Goal: Transaction & Acquisition: Purchase product/service

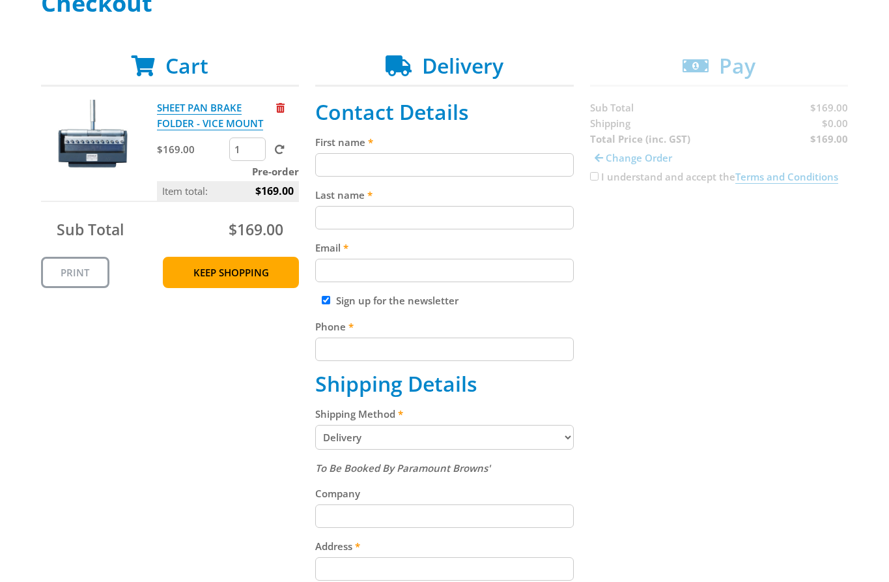
scroll to position [219, 0]
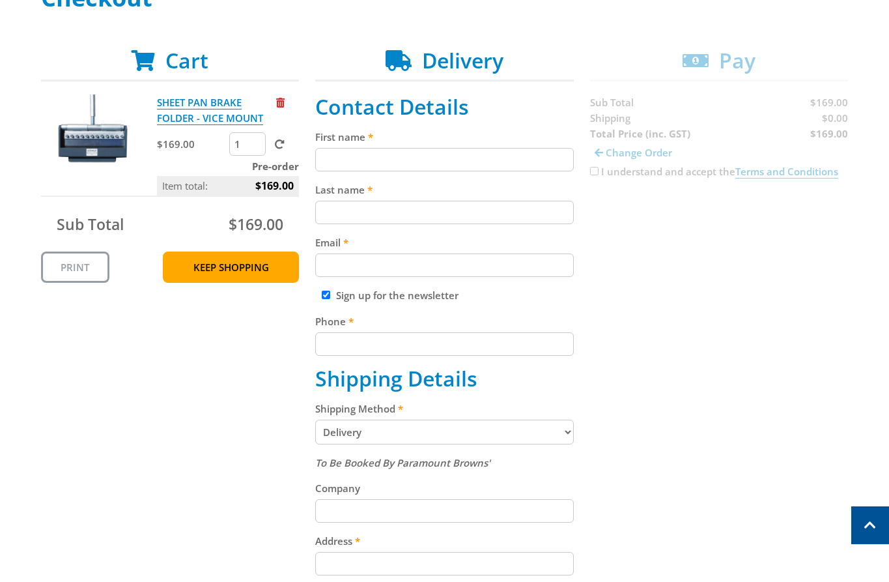
click at [437, 176] on fieldset "Contact Details First name Last name Email Sign up for the newsletter Phone Shi…" at bounding box center [444, 500] width 259 height 812
paste input "[PERSON_NAME]"
click at [448, 158] on input "[PERSON_NAME]" at bounding box center [444, 159] width 259 height 23
type input "[PERSON_NAME]"
paste input "[PERSON_NAME]"
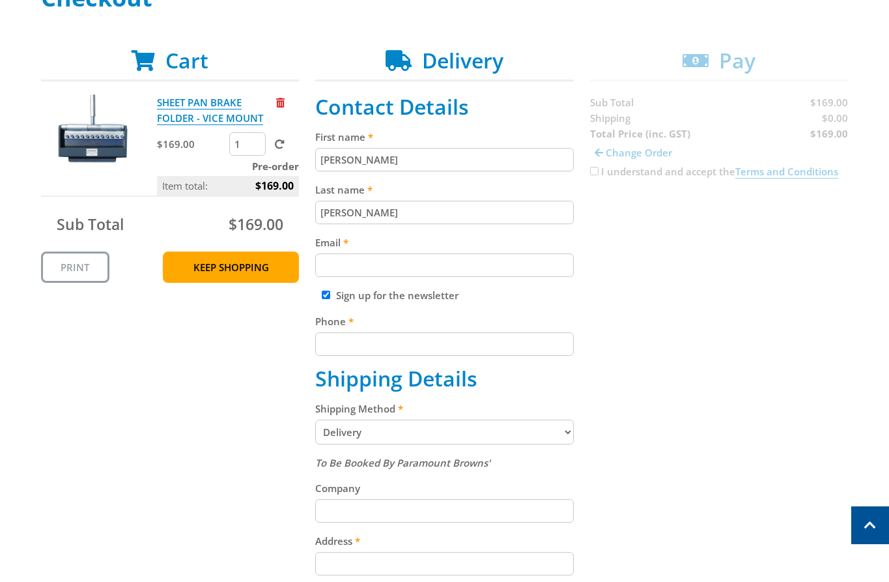
click at [348, 214] on input "[PERSON_NAME]" at bounding box center [444, 212] width 259 height 23
type input "[PERSON_NAME]"
paste input "[EMAIL_ADDRESS][DOMAIN_NAME]"
click at [459, 266] on input "[EMAIL_ADDRESS][DOMAIN_NAME]" at bounding box center [444, 264] width 259 height 23
type input "[EMAIL_ADDRESS][DOMAIN_NAME]"
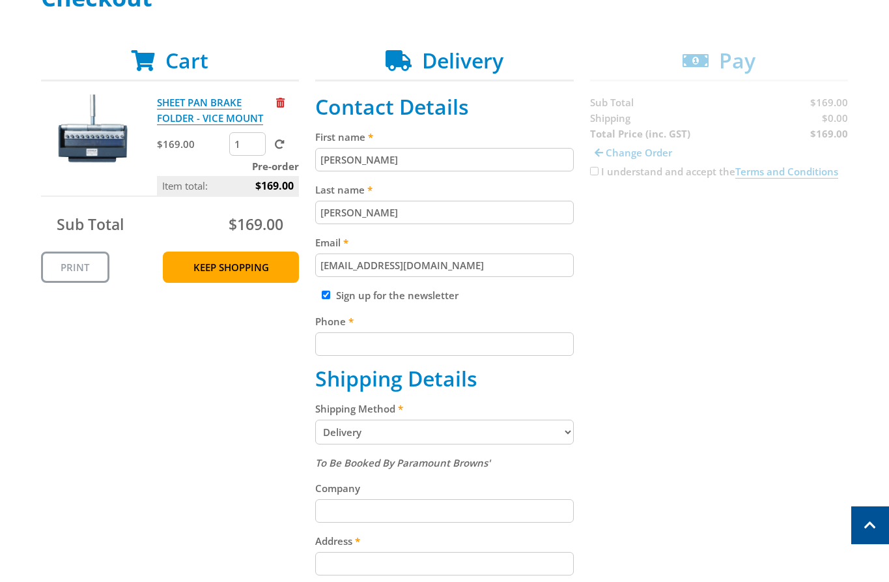
click at [424, 343] on input "Phone" at bounding box center [444, 343] width 259 height 23
paste input "[PHONE_NUMBER]"
click at [667, 324] on div "Cart SHEET PAN BRAKE FOLDER - VICE MOUNT $169.00 1 Pre-order Item total: $169.0…" at bounding box center [445, 500] width 808 height 904
click at [332, 345] on input "[PHONE_NUMBER]" at bounding box center [444, 343] width 259 height 23
click at [337, 347] on input "[PHONE_NUMBER]" at bounding box center [444, 343] width 259 height 23
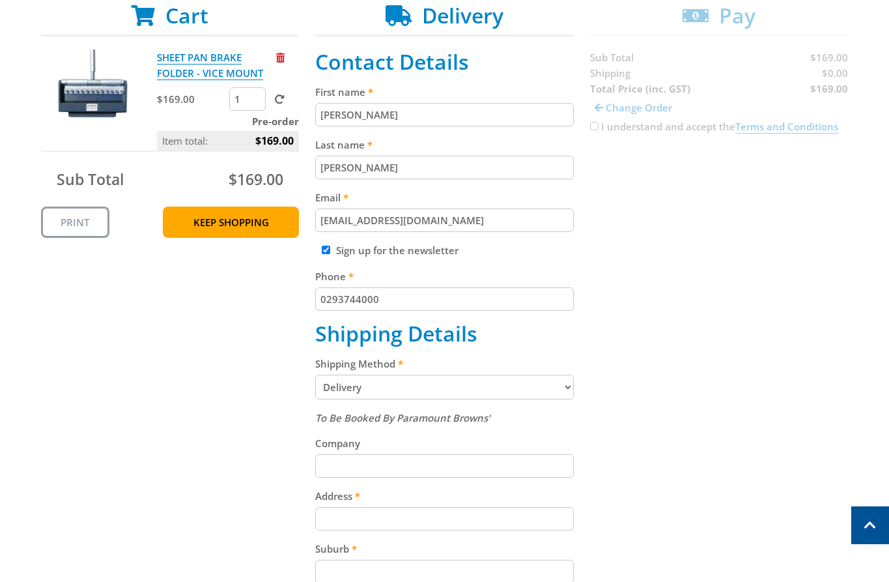
type input "0293744000"
drag, startPoint x: 760, startPoint y: 378, endPoint x: 760, endPoint y: 361, distance: 16.9
click at [760, 377] on div "Cart SHEET PAN BRAKE FOLDER - VICE MOUNT $169.00 1 Pre-order Item total: $169.0…" at bounding box center [445, 455] width 808 height 904
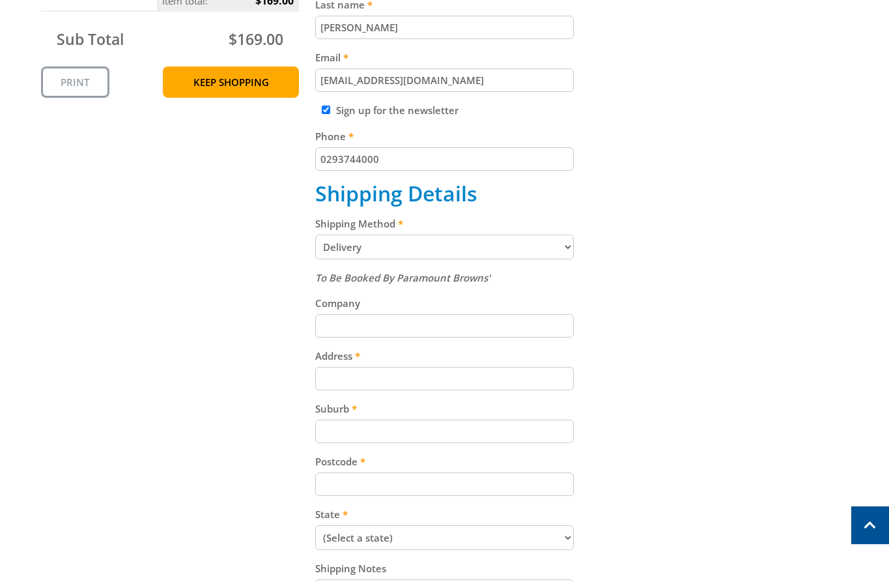
scroll to position [407, 0]
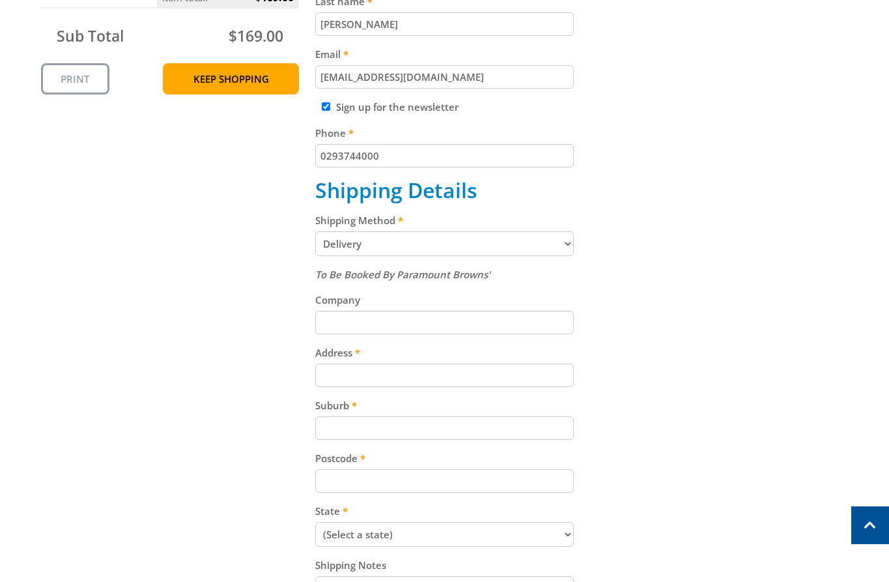
click at [416, 238] on select "Pickup from Gepps Cross Delivery" at bounding box center [444, 243] width 259 height 25
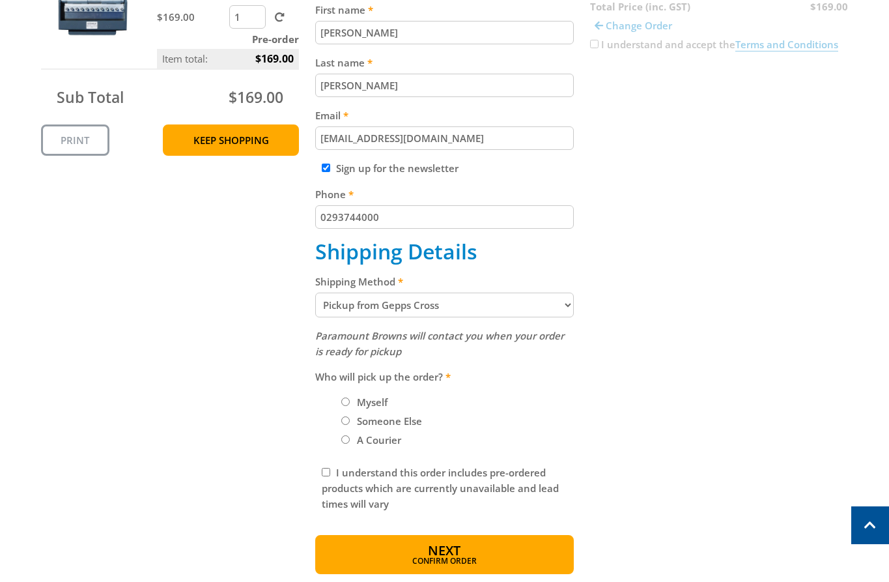
scroll to position [326, 0]
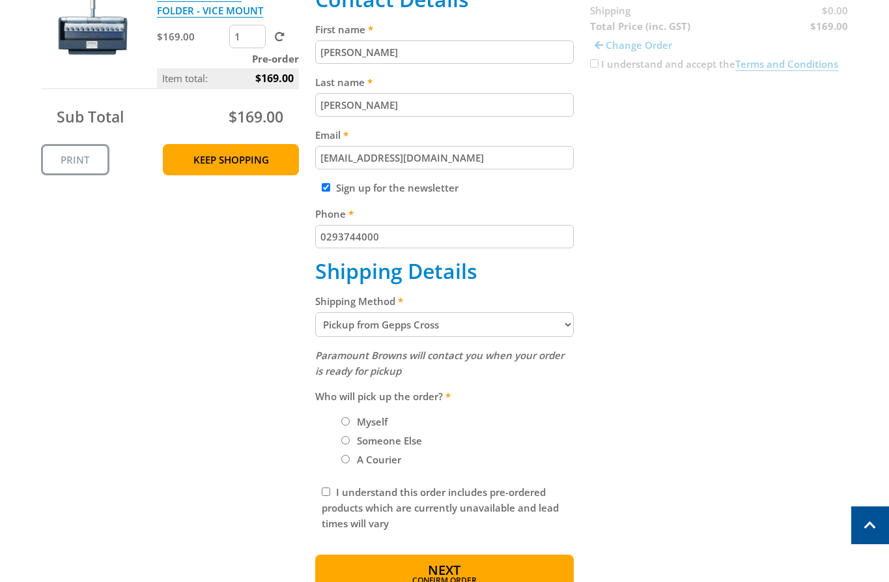
click at [370, 323] on select "Pickup from Gepps Cross Delivery" at bounding box center [444, 324] width 259 height 25
select select "Delivery"
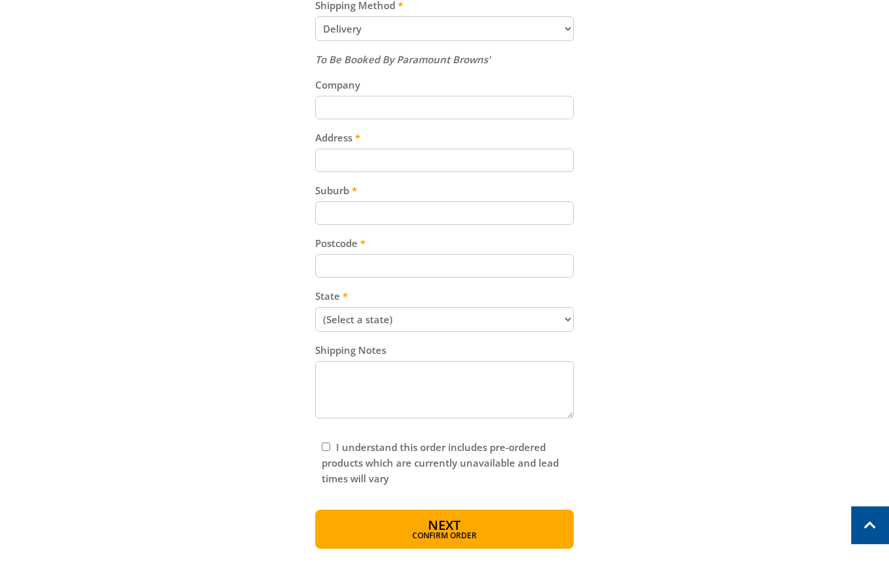
scroll to position [633, 0]
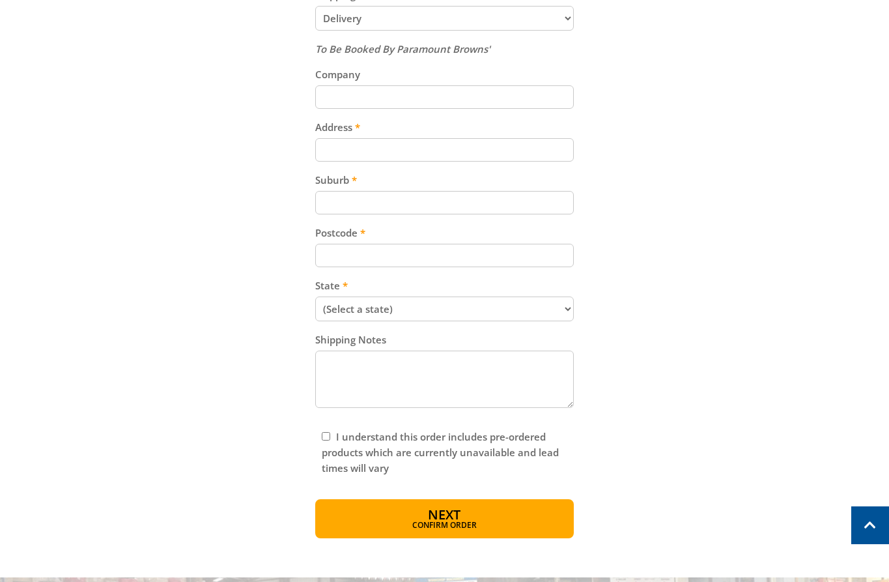
click at [392, 149] on input "Address" at bounding box center [444, 149] width 259 height 23
paste input "[PHONE_NUMBER]"
click at [463, 145] on input "[PHONE_NUMBER]" at bounding box center [444, 149] width 259 height 23
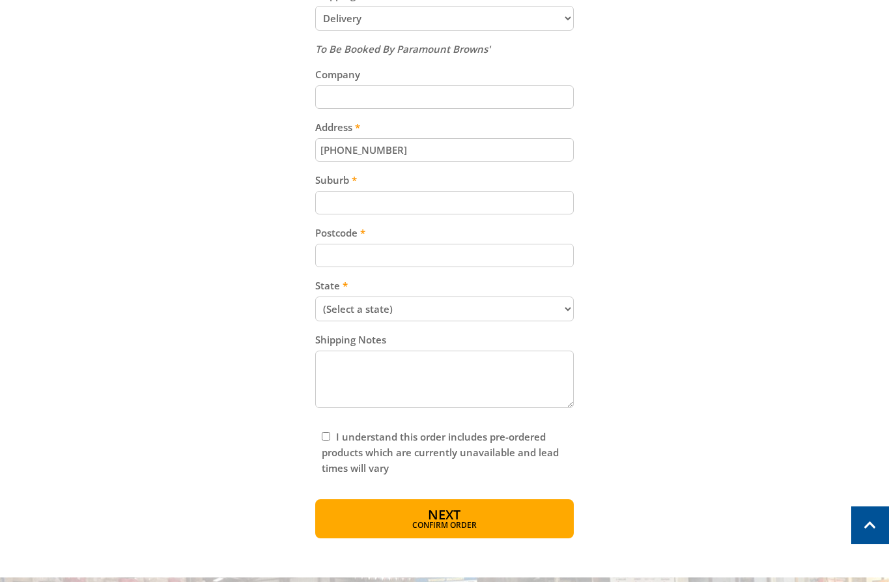
paste input "[STREET_ADDRESS]"
type input "[STREET_ADDRESS]"
click at [319, 195] on input "Suburb" at bounding box center [444, 202] width 259 height 23
paste input "Gepps Cross"
type input "Gepps Cross"
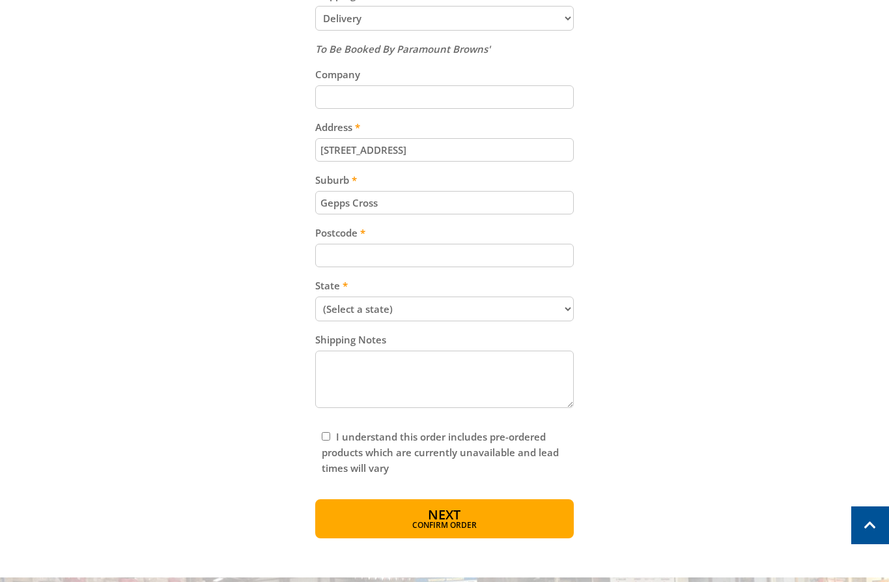
click at [366, 265] on input "Postcode" at bounding box center [444, 255] width 259 height 23
paste input "5094"
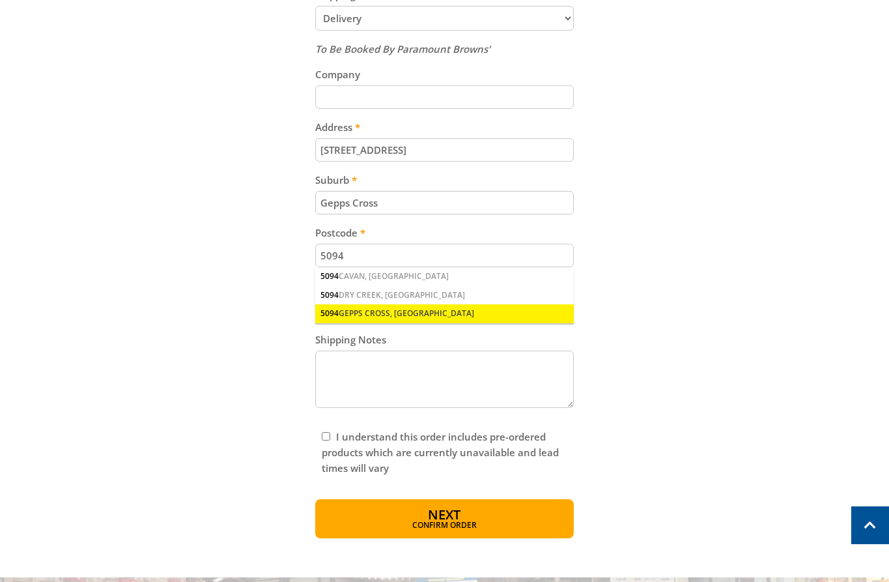
type input "5094"
click at [377, 311] on div "5094 GEPPS CROSS, [GEOGRAPHIC_DATA]" at bounding box center [444, 313] width 259 height 18
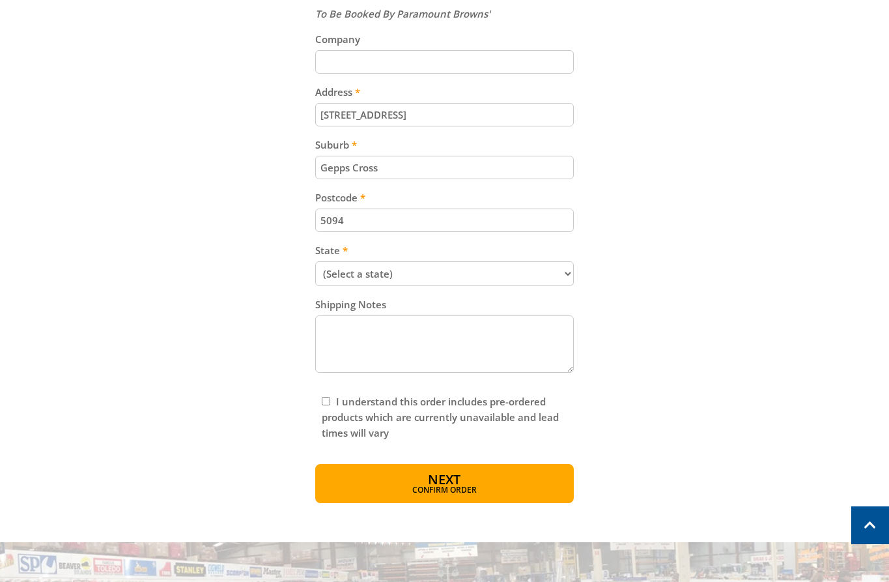
scroll to position [669, 0]
click at [380, 264] on select "(Select a state) [GEOGRAPHIC_DATA] [GEOGRAPHIC_DATA] [GEOGRAPHIC_DATA] [GEOGRAP…" at bounding box center [444, 273] width 259 height 25
click at [380, 276] on select "(Select a state) [GEOGRAPHIC_DATA] [GEOGRAPHIC_DATA] [GEOGRAPHIC_DATA] [GEOGRAP…" at bounding box center [444, 273] width 259 height 25
select select "SA"
click at [315, 261] on select "(Select a state) [GEOGRAPHIC_DATA] [GEOGRAPHIC_DATA] [GEOGRAPHIC_DATA] [GEOGRAP…" at bounding box center [444, 273] width 259 height 25
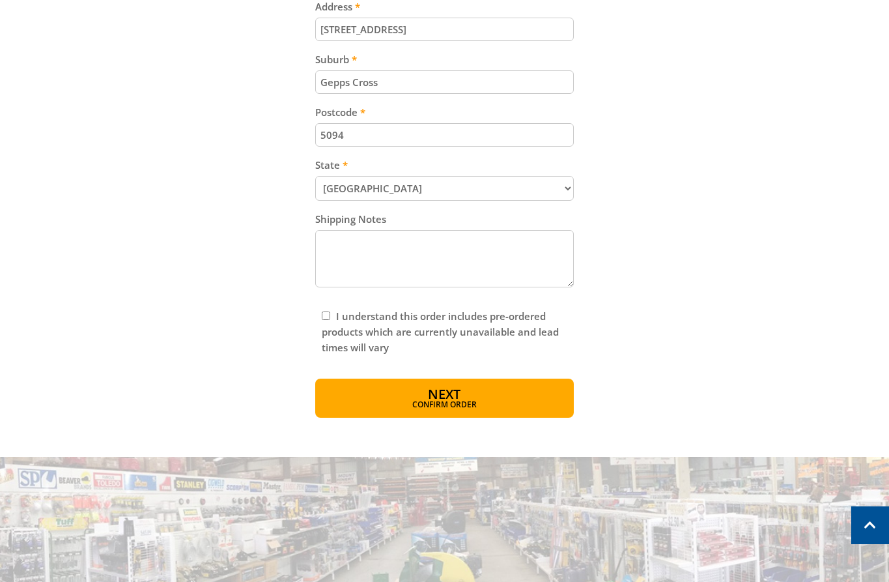
scroll to position [985, 0]
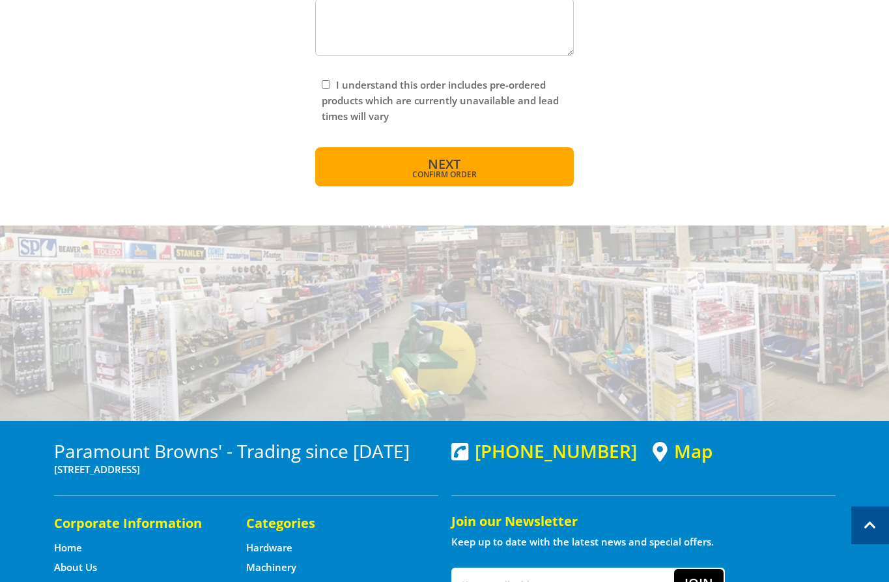
drag, startPoint x: 491, startPoint y: 161, endPoint x: 506, endPoint y: 167, distance: 16.1
click at [491, 161] on button "Next Confirm order" at bounding box center [444, 166] width 259 height 39
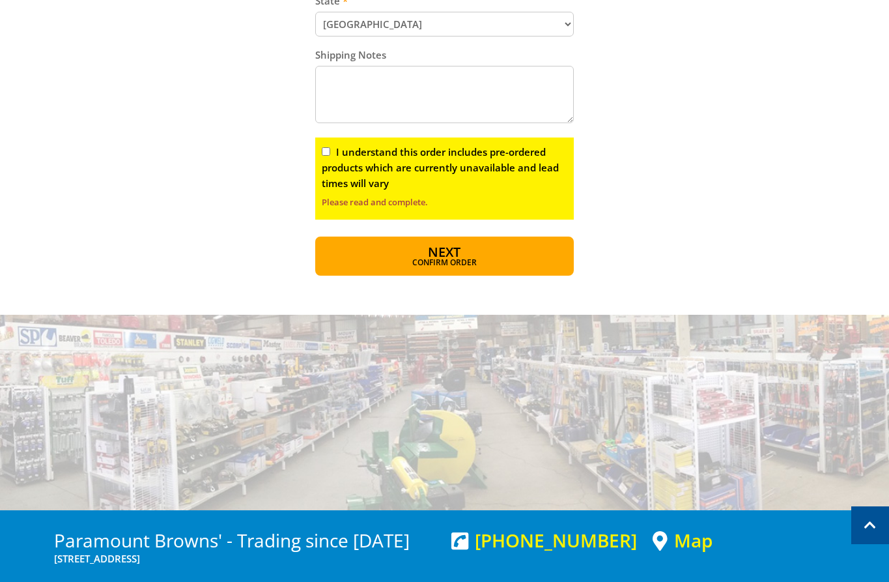
scroll to position [880, 0]
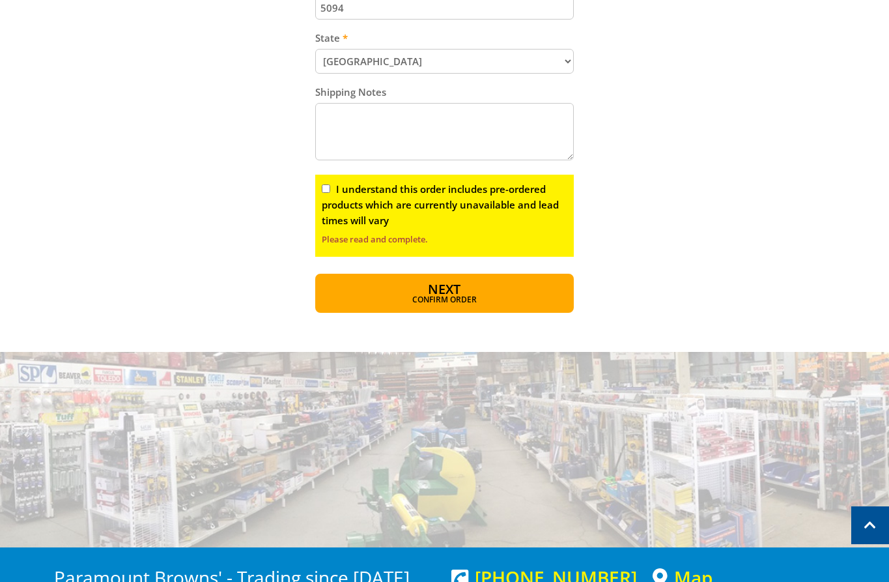
drag, startPoint x: 328, startPoint y: 184, endPoint x: 354, endPoint y: 233, distance: 55.7
click at [328, 185] on input "I understand this order includes pre-ordered products which are currently unava…" at bounding box center [326, 188] width 8 height 8
checkbox input "true"
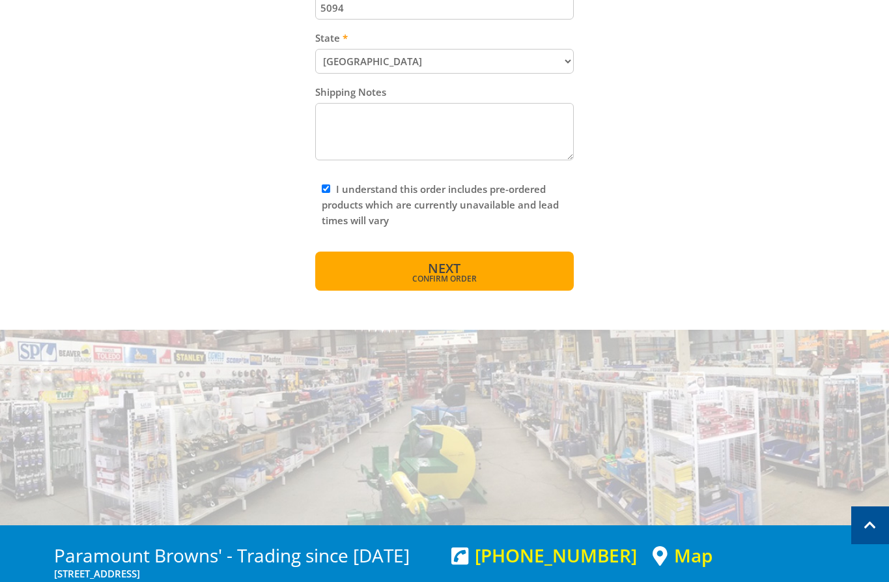
click at [362, 257] on button "Next Confirm order" at bounding box center [444, 271] width 259 height 39
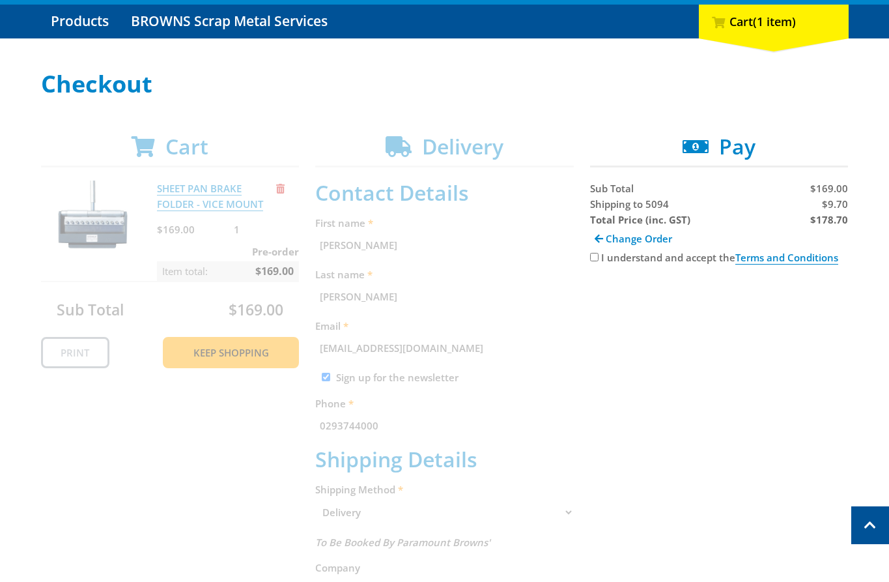
scroll to position [131, 0]
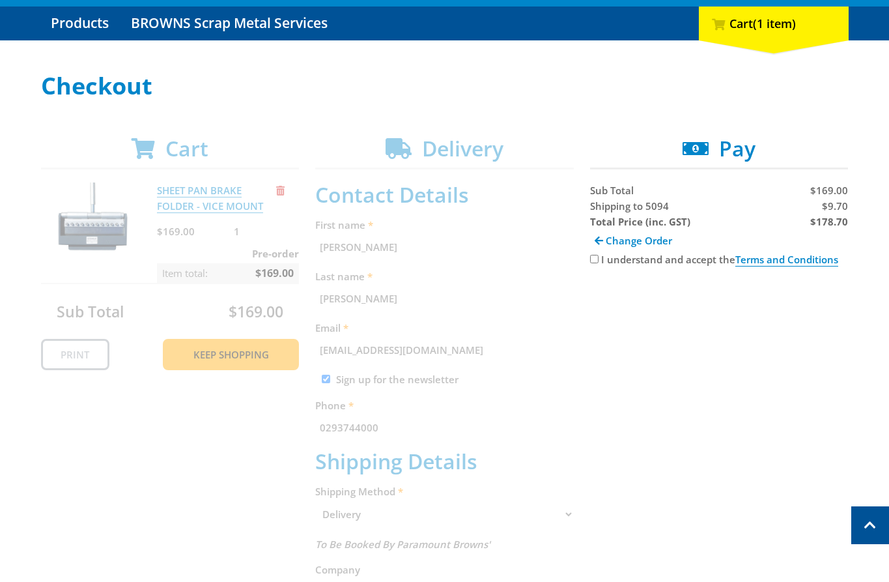
click at [597, 255] on input "I understand and accept the Terms and Conditions" at bounding box center [594, 259] width 8 height 8
checkbox input "true"
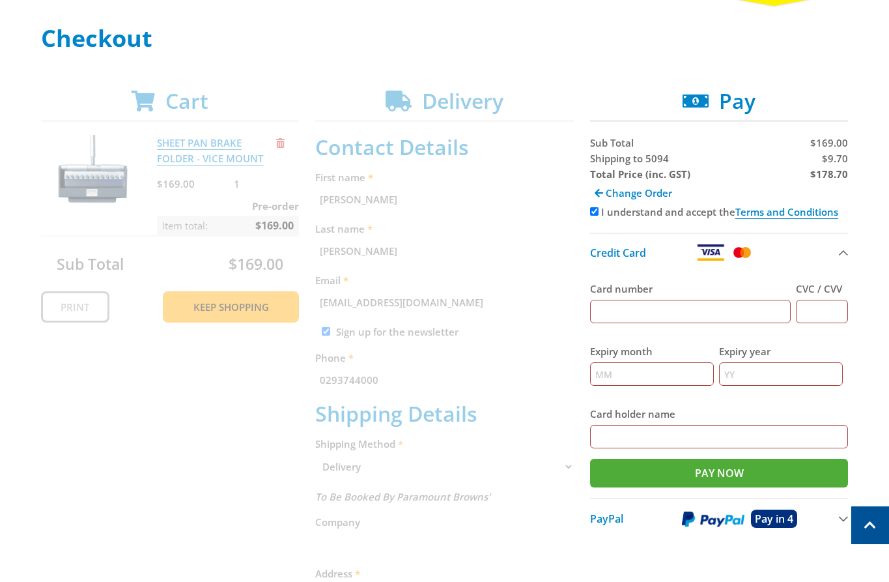
scroll to position [184, 0]
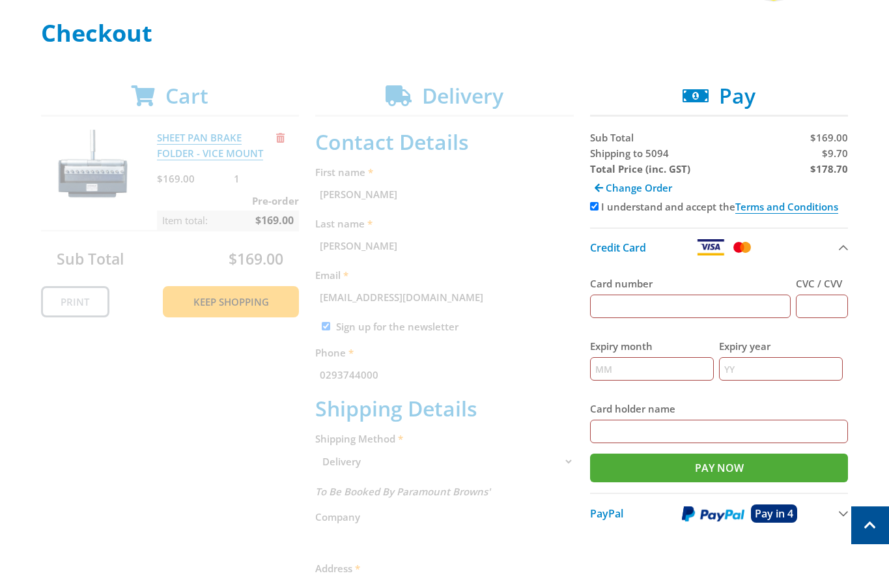
click at [674, 306] on input "Card number" at bounding box center [690, 306] width 201 height 23
type input "[CREDIT_CARD_NUMBER]"
type input "123"
type input "12"
type input "2025"
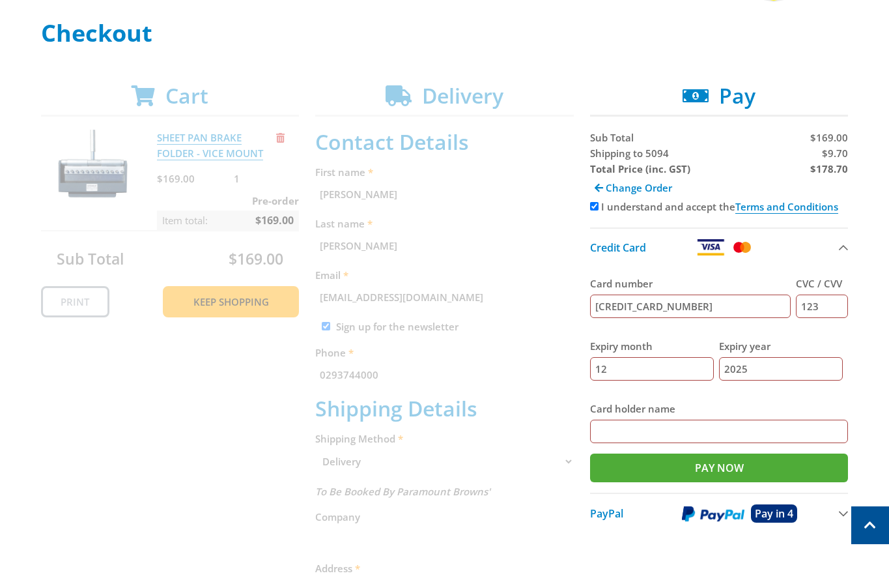
type input "[PERSON_NAME]"
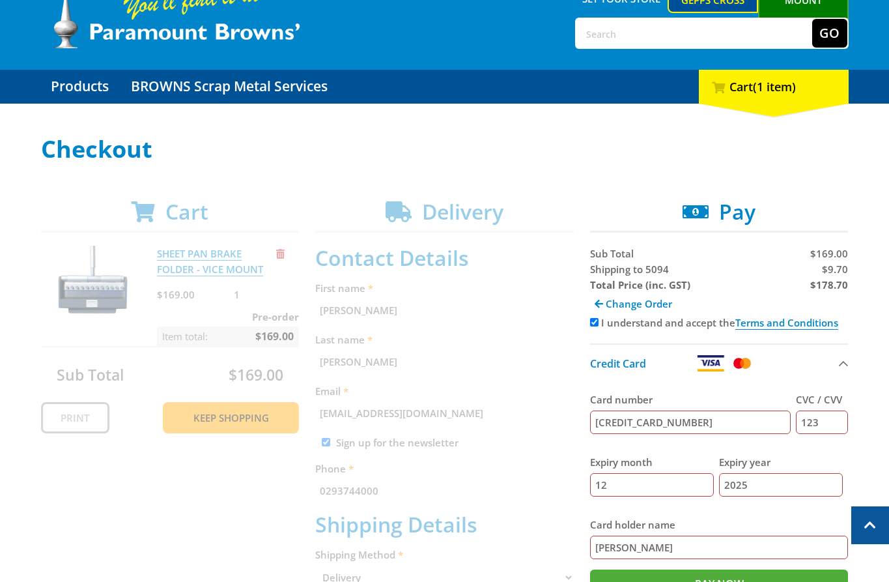
scroll to position [62, 0]
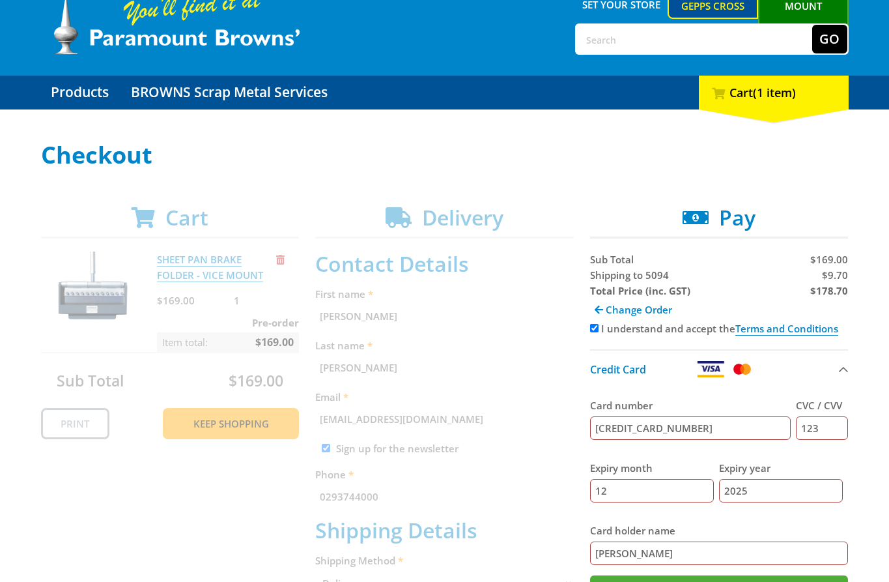
click at [613, 284] on strong "Total Price (inc. GST)" at bounding box center [640, 290] width 100 height 13
click at [603, 272] on span "Shipping to 5094" at bounding box center [629, 274] width 79 height 13
copy span "Shipping"
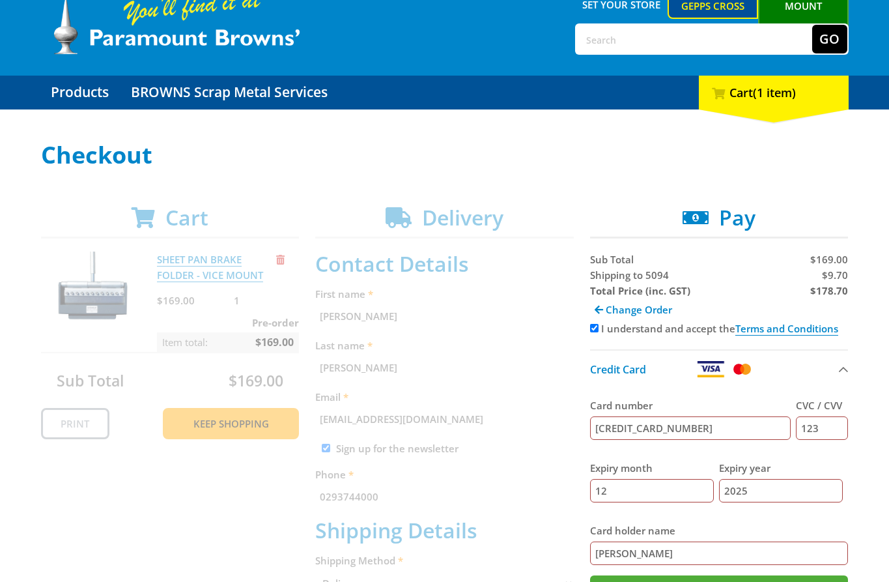
click at [835, 273] on span "$9.70" at bounding box center [835, 274] width 26 height 13
copy span "9.70"
click at [833, 299] on div "Change Order" at bounding box center [719, 309] width 259 height 22
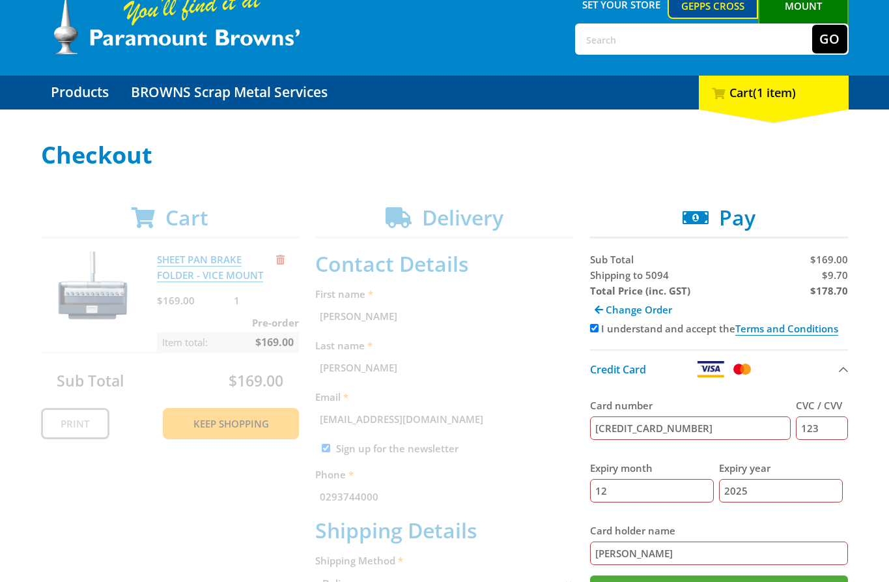
click at [833, 292] on strong "$178.70" at bounding box center [830, 290] width 38 height 13
copy strong "178.70"
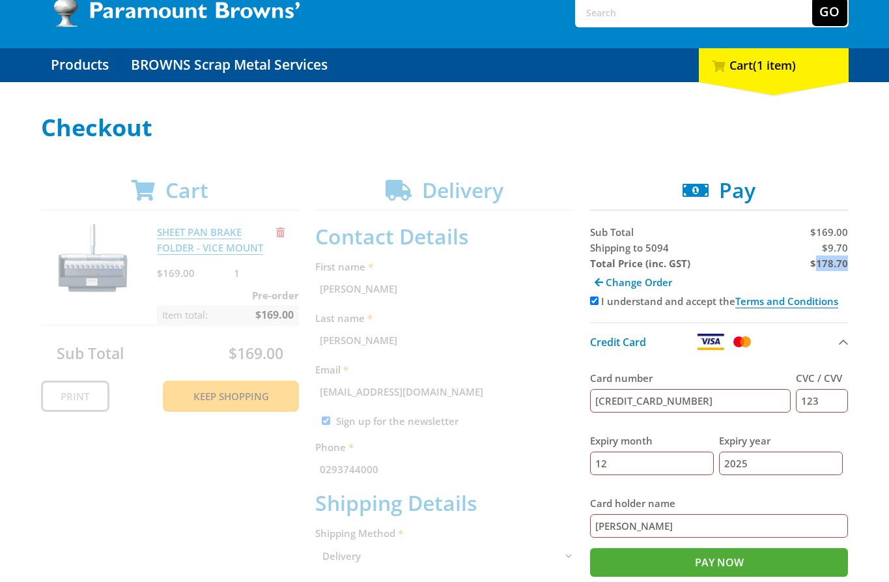
scroll to position [97, 0]
